Goal: Feedback & Contribution: Contribute content

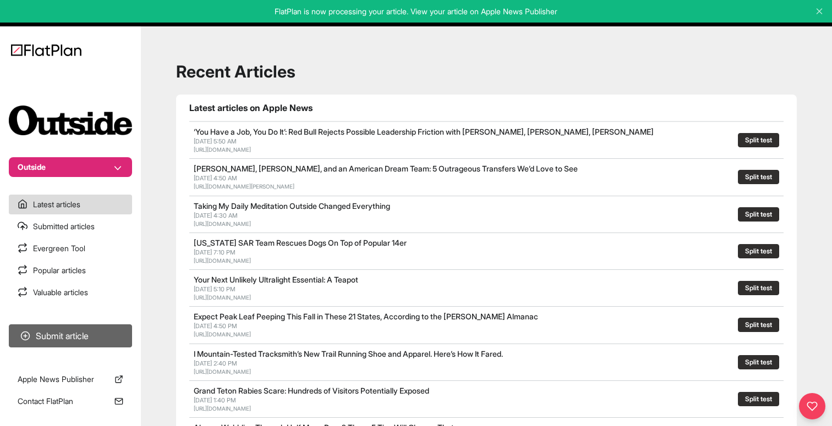
click at [68, 337] on button "Submit article" at bounding box center [70, 335] width 123 height 23
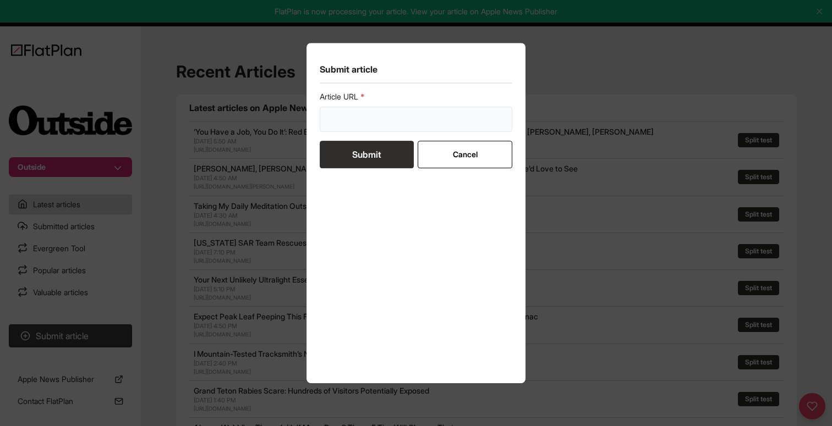
click at [401, 120] on input "url" at bounding box center [416, 119] width 192 height 25
paste input "[URL][DOMAIN_NAME]"
type input "[URL][DOMAIN_NAME]"
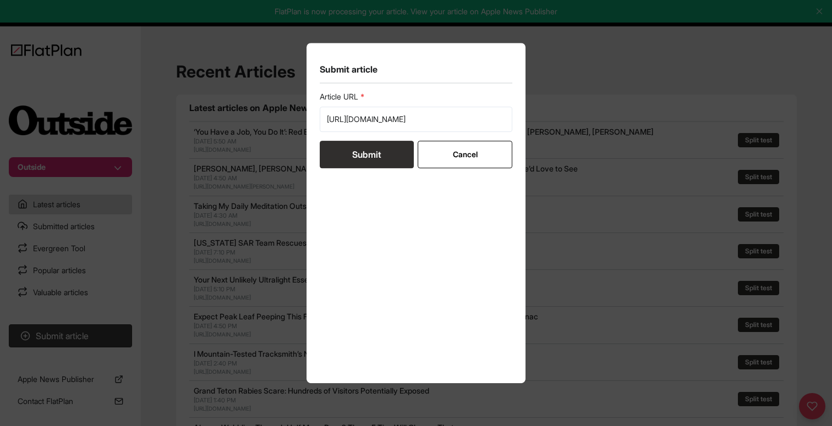
click at [374, 153] on button "Submit" at bounding box center [367, 154] width 94 height 27
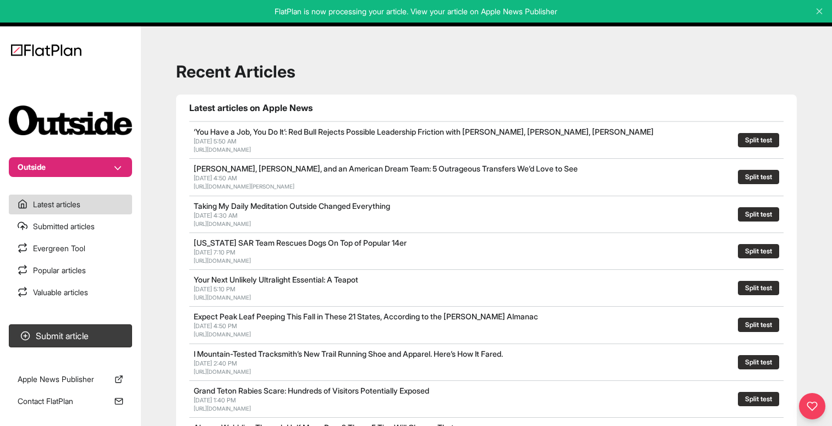
click at [55, 321] on section "Submit article" at bounding box center [70, 336] width 141 height 32
click at [54, 332] on button "Submit article" at bounding box center [70, 335] width 123 height 23
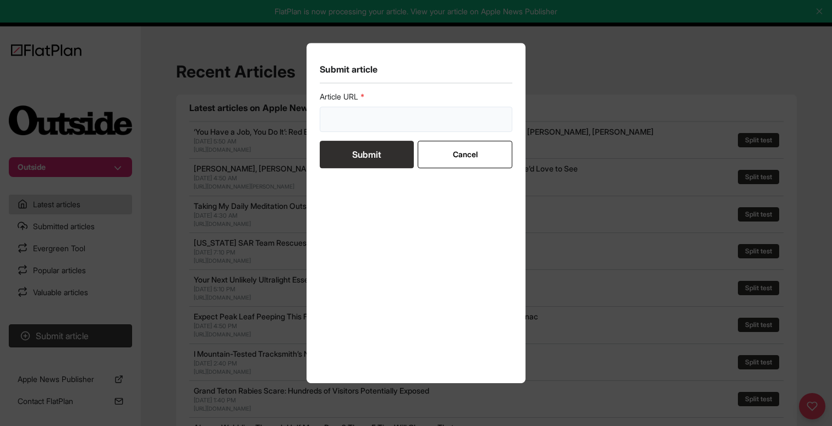
click at [342, 129] on input "url" at bounding box center [416, 119] width 192 height 25
paste input "[URL][DOMAIN_NAME]"
type input "[URL][DOMAIN_NAME]"
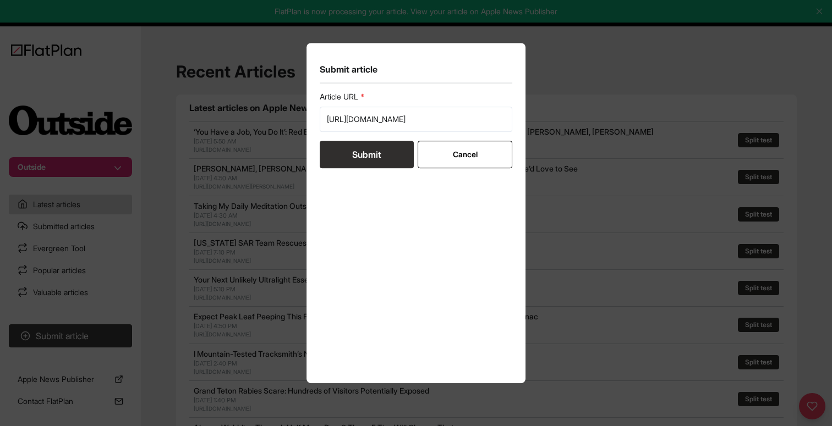
click at [342, 148] on button "Submit" at bounding box center [367, 154] width 94 height 27
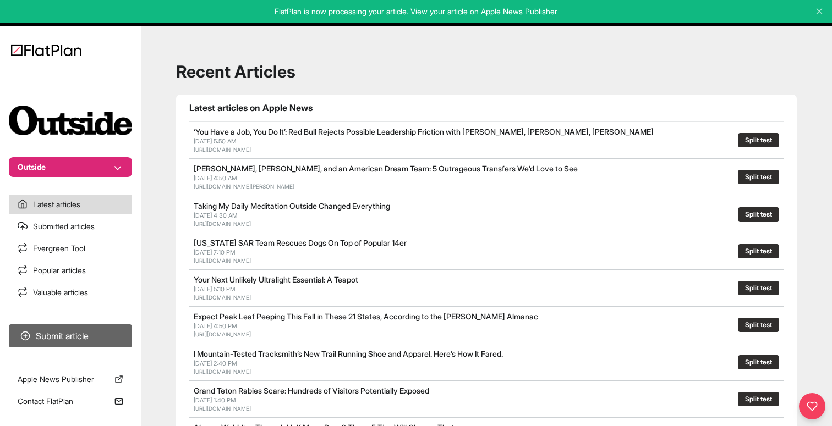
click at [71, 333] on button "Submit article" at bounding box center [70, 335] width 123 height 23
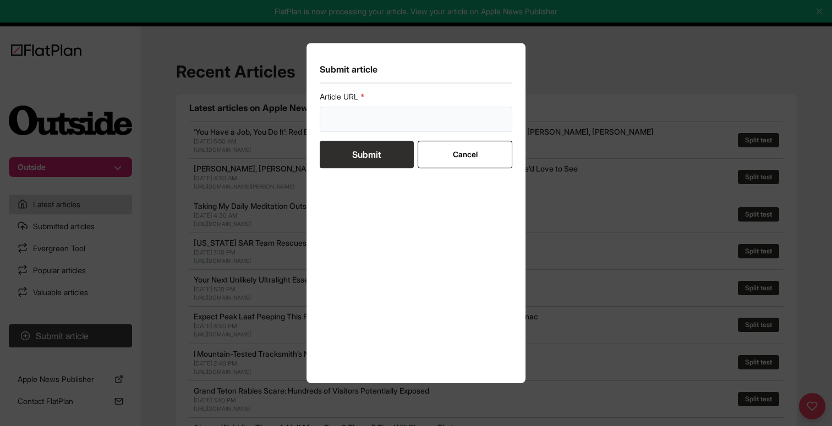
click at [367, 116] on input "url" at bounding box center [416, 119] width 192 height 25
paste input "[URL][DOMAIN_NAME]"
type input "[URL][DOMAIN_NAME]"
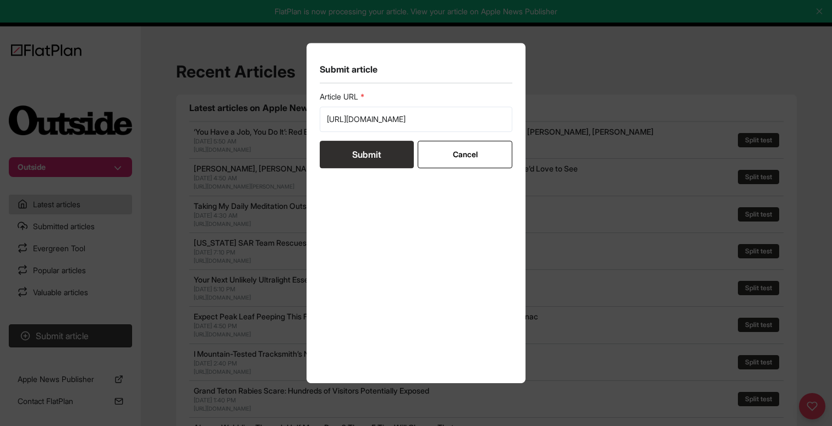
click at [364, 150] on button "Submit" at bounding box center [367, 154] width 94 height 27
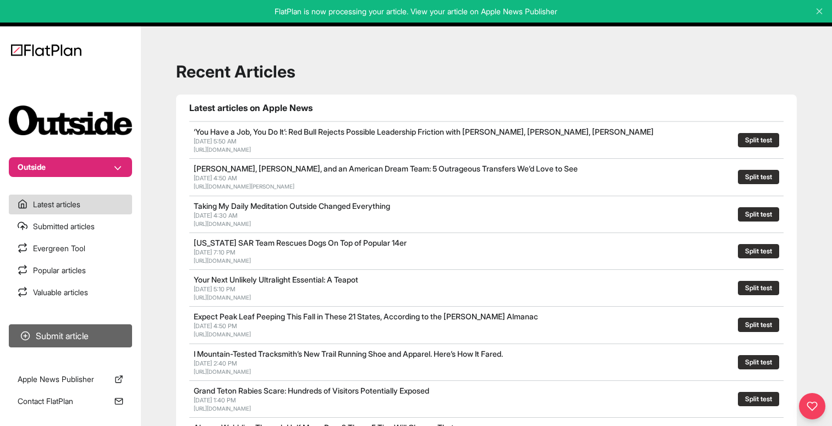
click at [32, 334] on button "Submit article" at bounding box center [70, 335] width 123 height 23
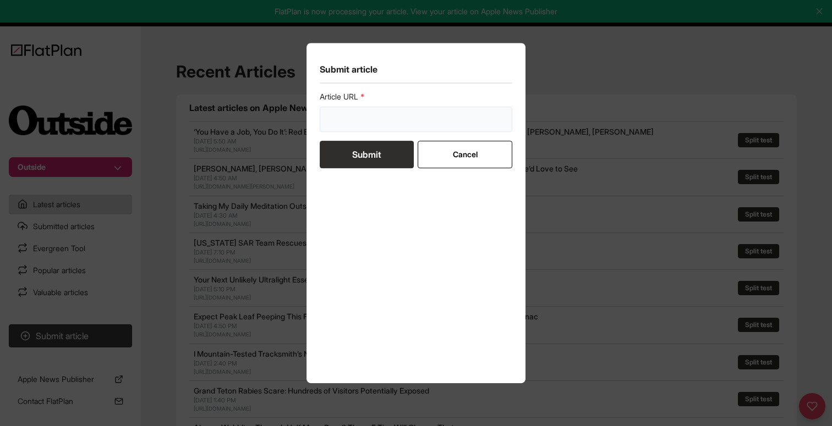
click at [368, 117] on input "url" at bounding box center [416, 119] width 192 height 25
paste input "[URL][DOMAIN_NAME][PERSON_NAME]"
type input "[URL][DOMAIN_NAME][PERSON_NAME]"
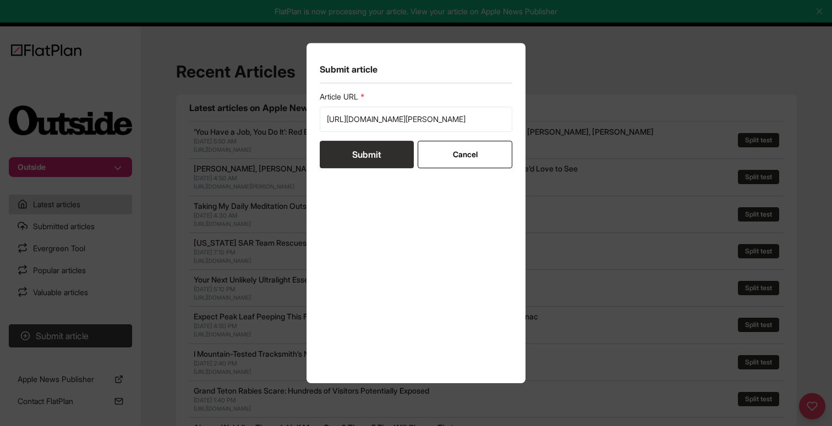
click at [357, 148] on button "Submit" at bounding box center [367, 154] width 94 height 27
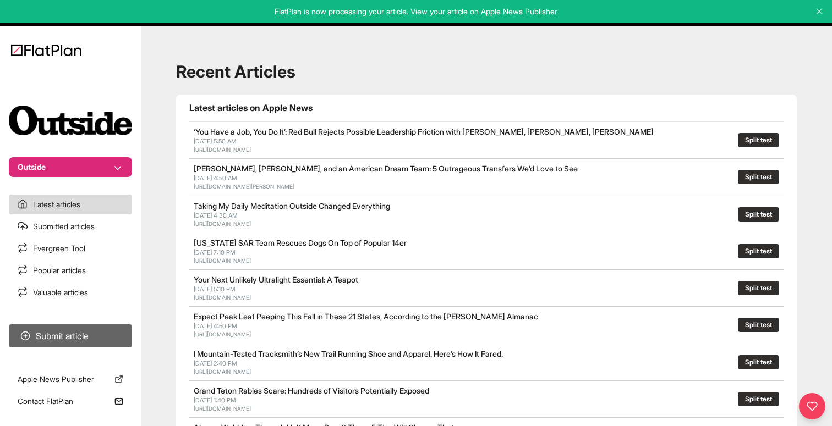
click at [15, 345] on button "Submit article" at bounding box center [70, 335] width 123 height 23
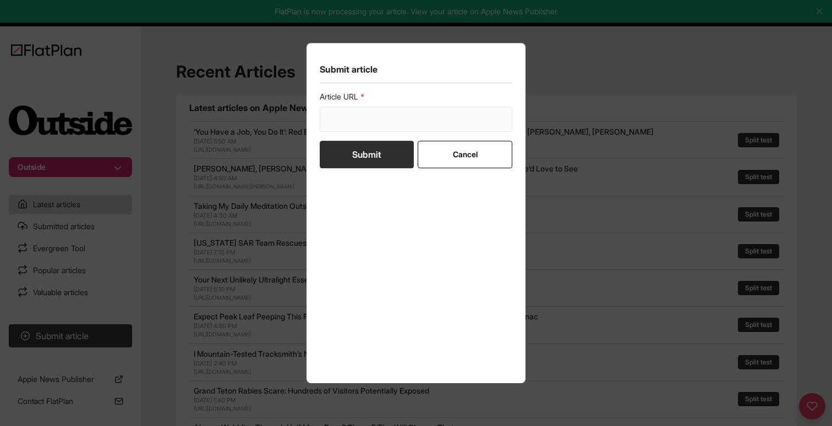
click at [358, 126] on input "url" at bounding box center [416, 119] width 192 height 25
paste input "[URL][DOMAIN_NAME]"
type input "[URL][DOMAIN_NAME]"
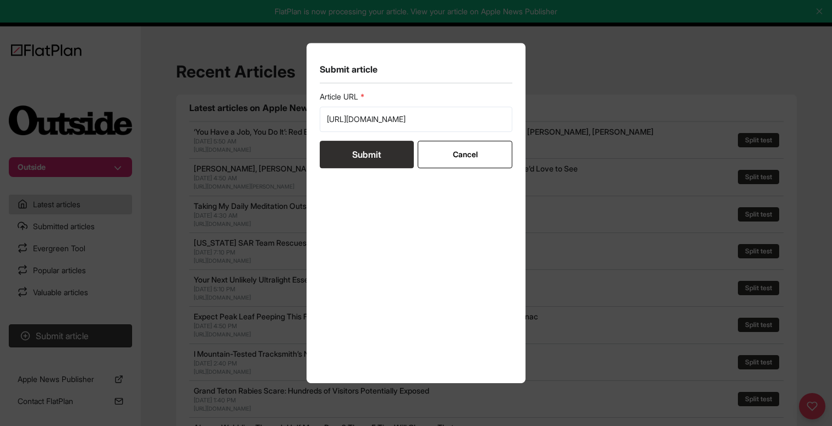
click at [354, 156] on button "Submit" at bounding box center [367, 154] width 94 height 27
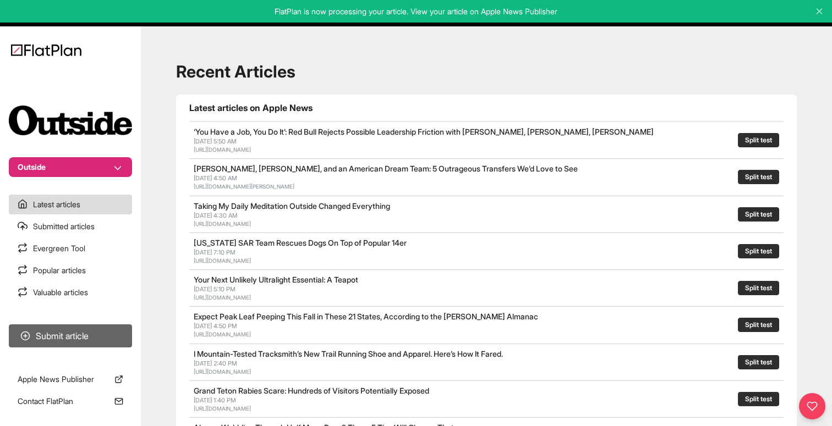
click at [112, 337] on button "Submit article" at bounding box center [70, 335] width 123 height 23
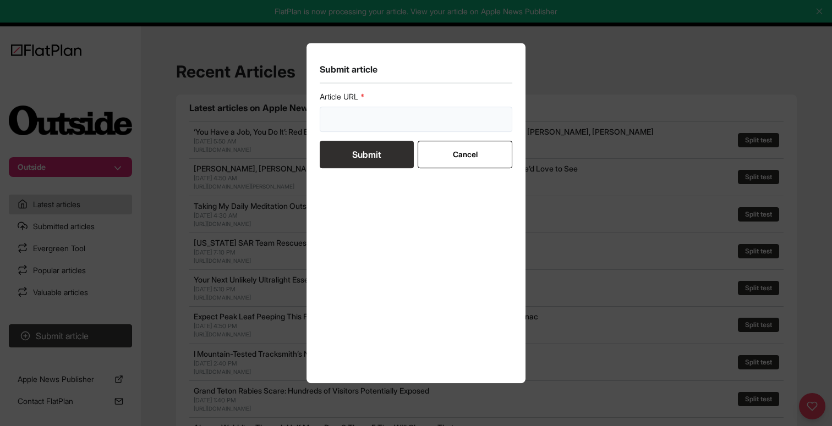
click at [423, 126] on input "url" at bounding box center [416, 119] width 192 height 25
paste input "[URL][DOMAIN_NAME]"
type input "[URL][DOMAIN_NAME]"
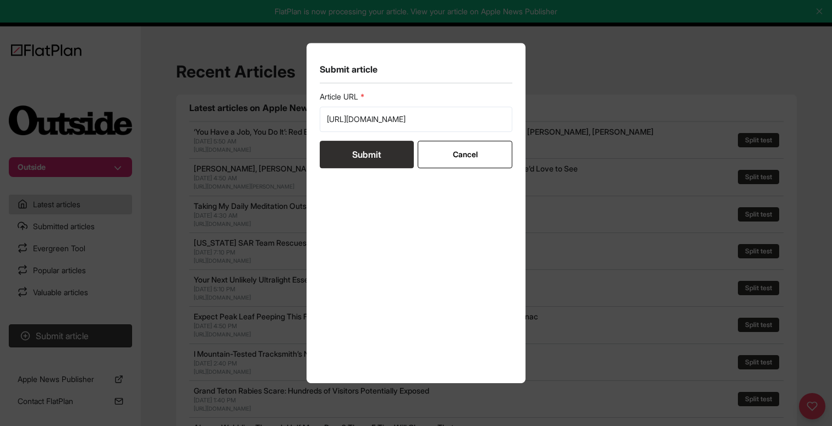
click at [371, 150] on button "Submit" at bounding box center [367, 154] width 94 height 27
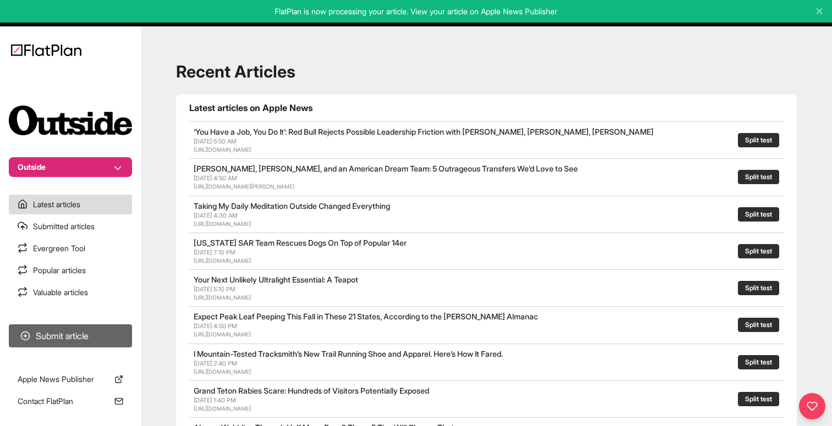
click at [46, 334] on button "Submit article" at bounding box center [70, 335] width 123 height 23
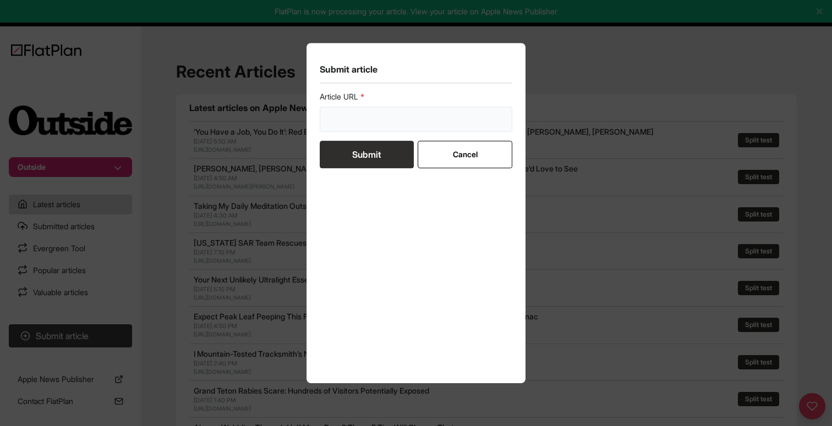
click at [370, 118] on input "url" at bounding box center [416, 119] width 192 height 25
paste input "[URL][DOMAIN_NAME]"
type input "[URL][DOMAIN_NAME]"
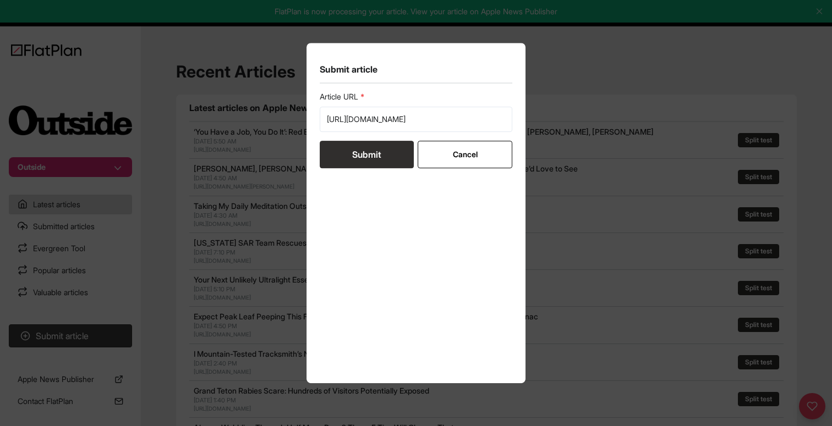
click at [356, 156] on button "Submit" at bounding box center [367, 154] width 94 height 27
